Goal: Information Seeking & Learning: Learn about a topic

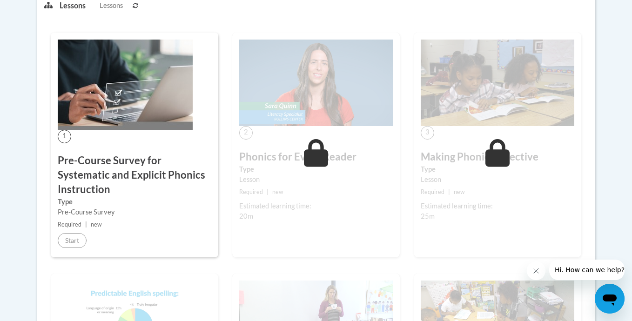
scroll to position [252, 0]
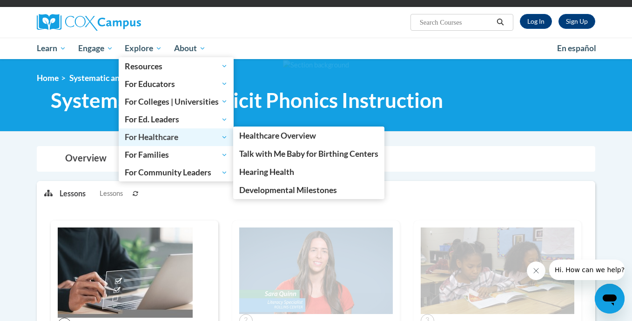
scroll to position [217, 0]
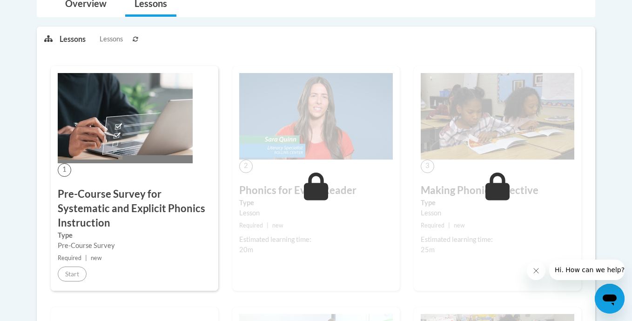
click at [312, 188] on icon at bounding box center [316, 187] width 25 height 28
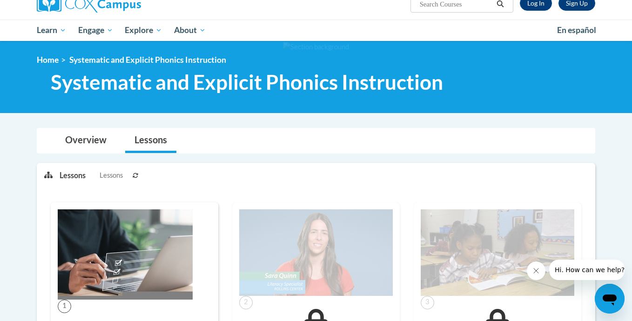
scroll to position [0, 0]
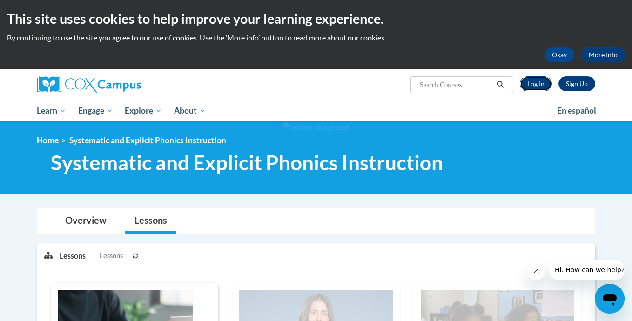
click at [537, 90] on link "Log In" at bounding box center [536, 83] width 32 height 15
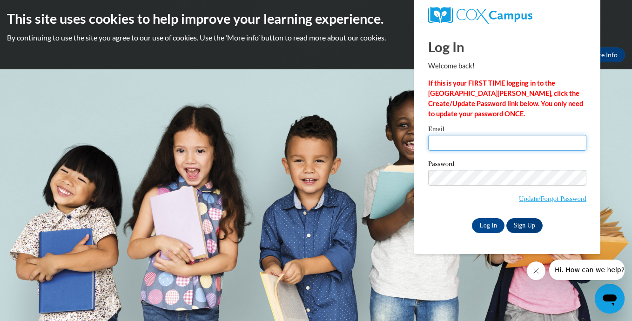
click at [457, 147] on input "Email" at bounding box center [507, 143] width 158 height 16
click at [473, 147] on input "eabryant20" at bounding box center [507, 143] width 158 height 16
type input "eabryant20@gmail.com"
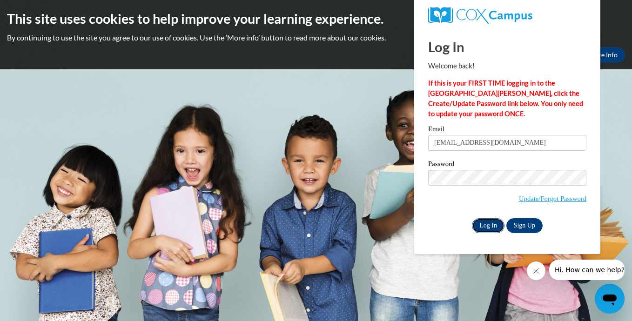
click at [484, 226] on input "Log In" at bounding box center [488, 225] width 33 height 15
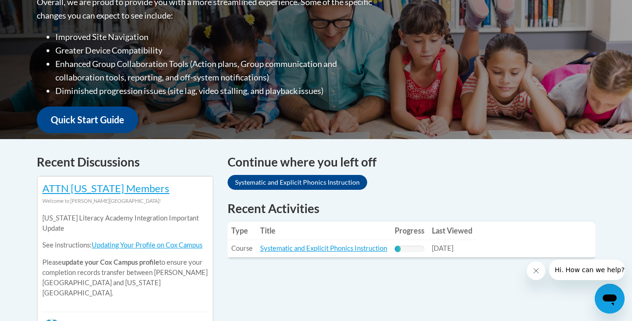
scroll to position [360, 0]
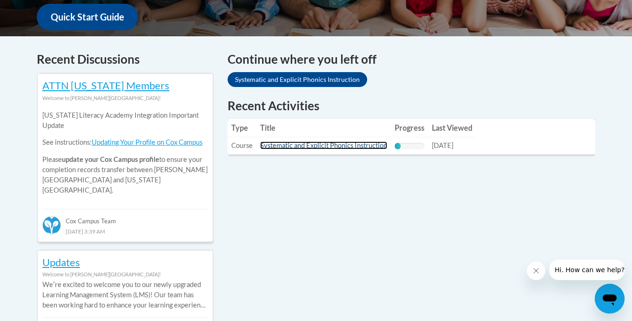
click at [329, 149] on link "Systematic and Explicit Phonics Instruction" at bounding box center [323, 145] width 127 height 8
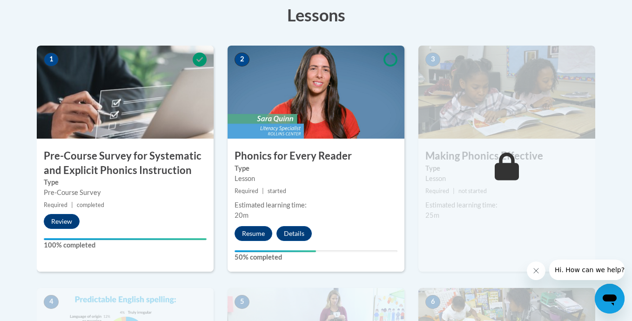
scroll to position [269, 0]
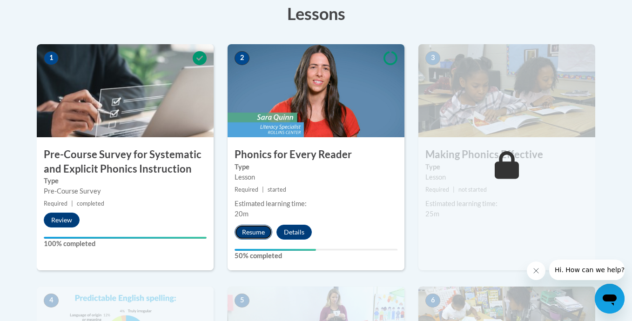
click at [253, 234] on button "Resume" at bounding box center [254, 232] width 38 height 15
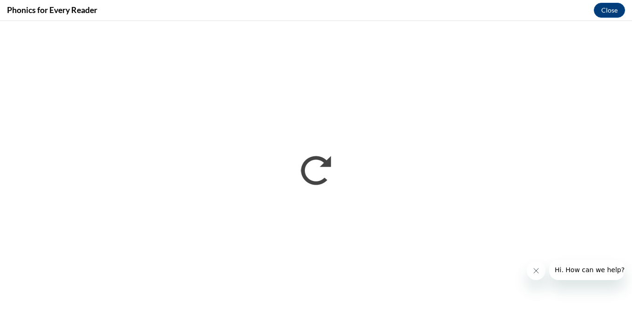
scroll to position [0, 0]
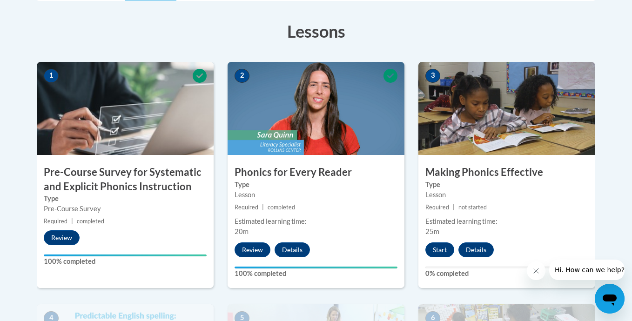
scroll to position [295, 0]
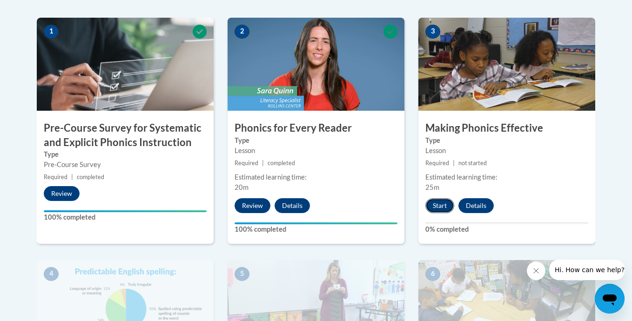
click at [441, 205] on button "Start" at bounding box center [439, 205] width 29 height 15
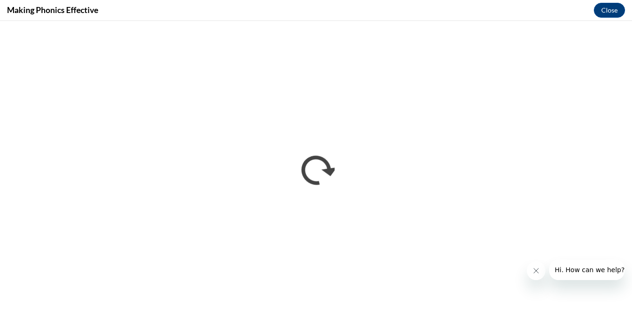
scroll to position [0, 0]
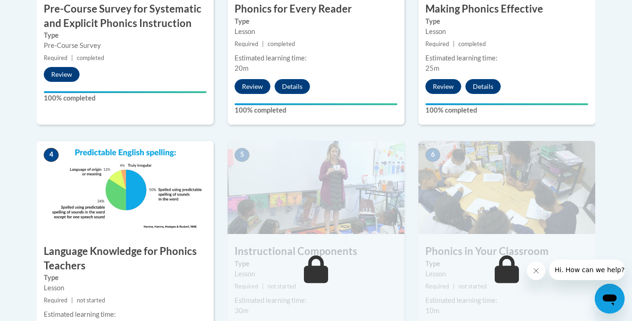
scroll to position [411, 0]
